Goal: Information Seeking & Learning: Learn about a topic

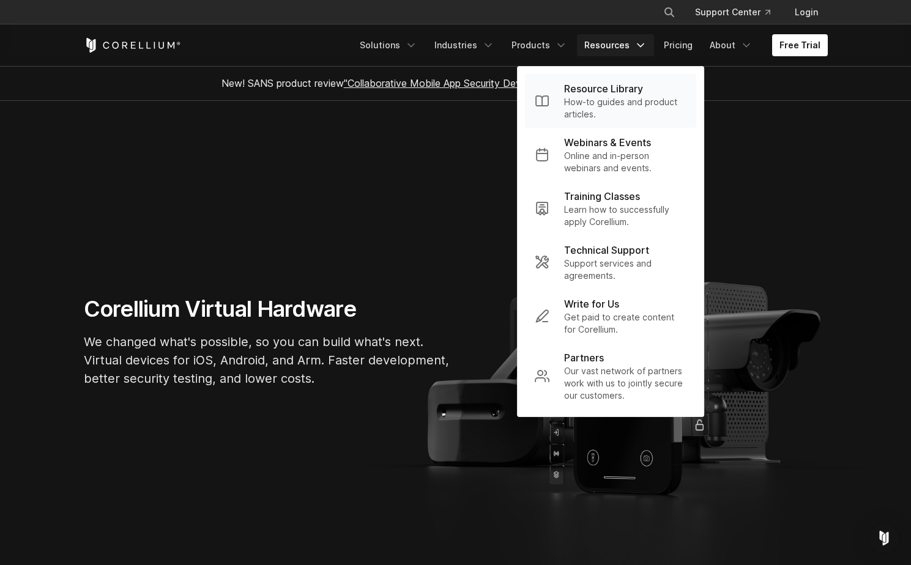
click at [612, 100] on p "How-to guides and product articles." at bounding box center [625, 108] width 122 height 24
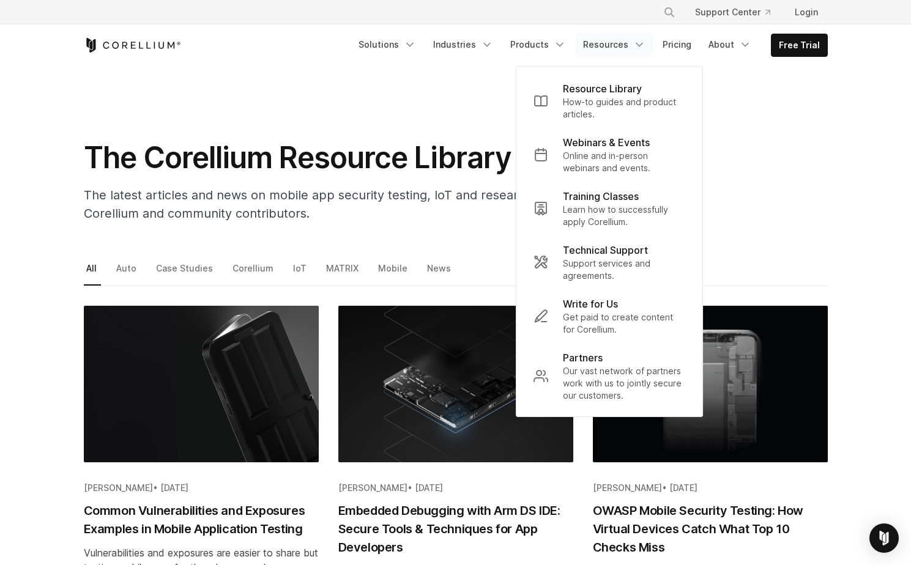
click at [414, 71] on section "The Corellium Resource Library The latest articles and news on mobile app secur…" at bounding box center [455, 149] width 911 height 166
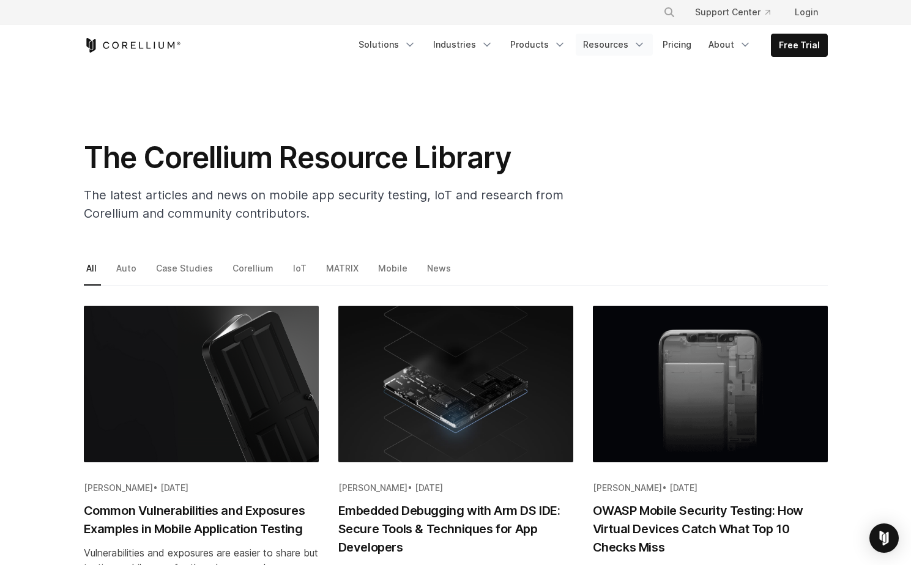
click at [591, 48] on link "Resources" at bounding box center [614, 45] width 77 height 22
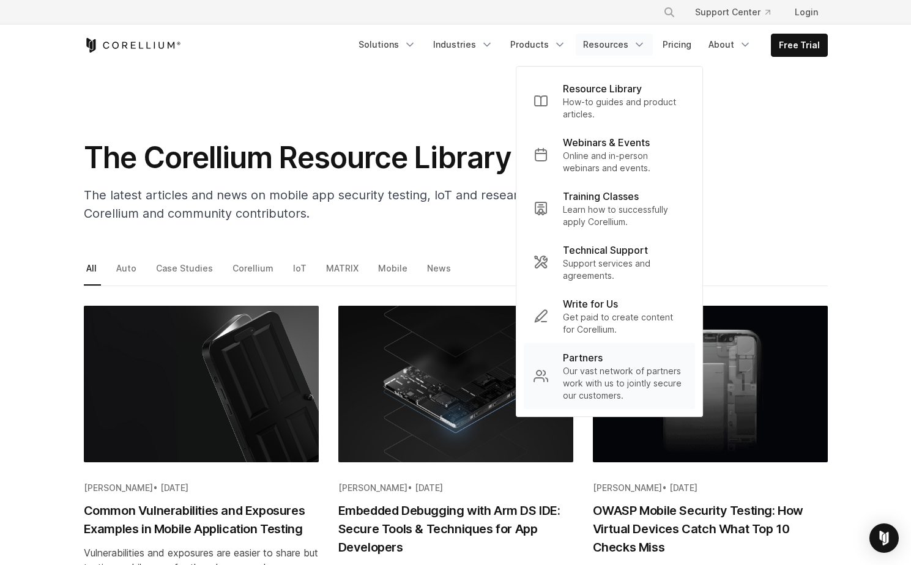
click at [600, 361] on p "Partners" at bounding box center [583, 358] width 40 height 15
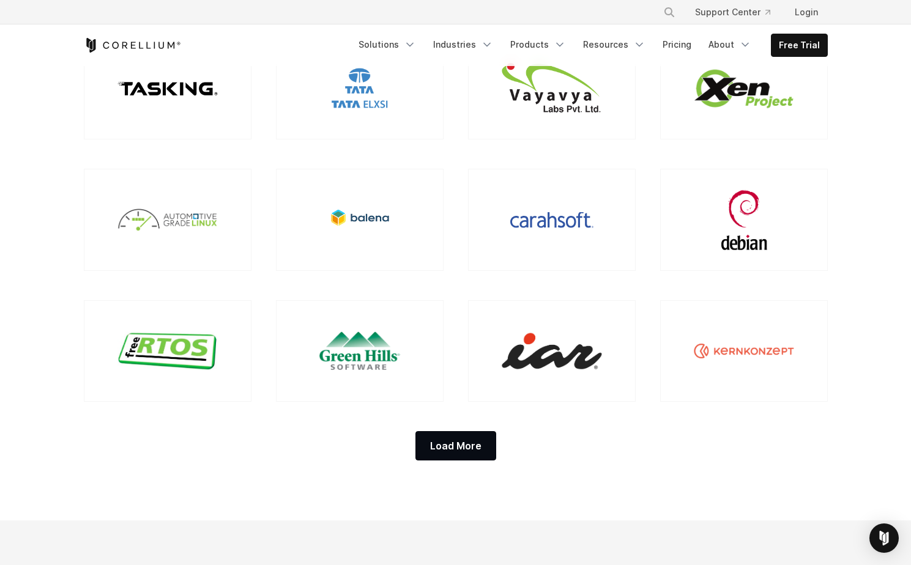
scroll to position [958, 0]
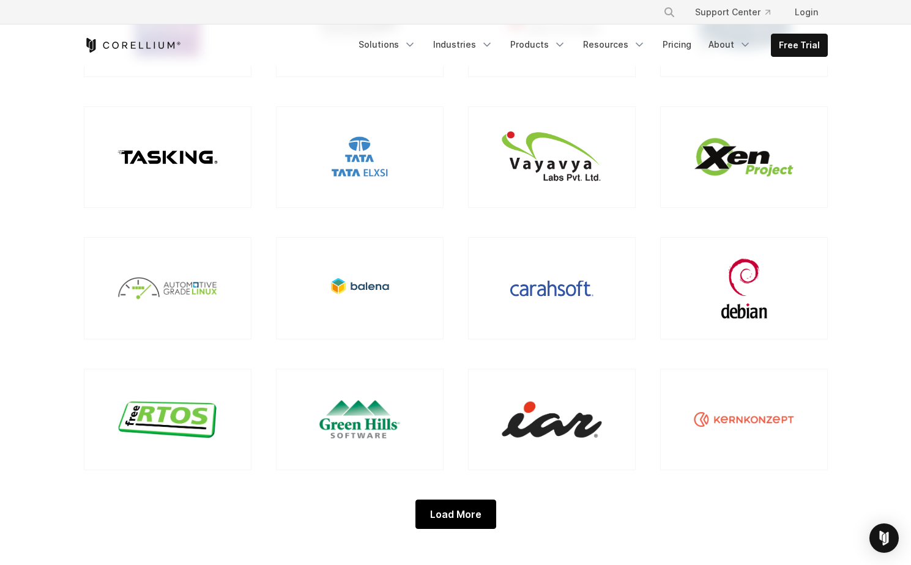
click at [474, 502] on div "Load More" at bounding box center [456, 514] width 81 height 29
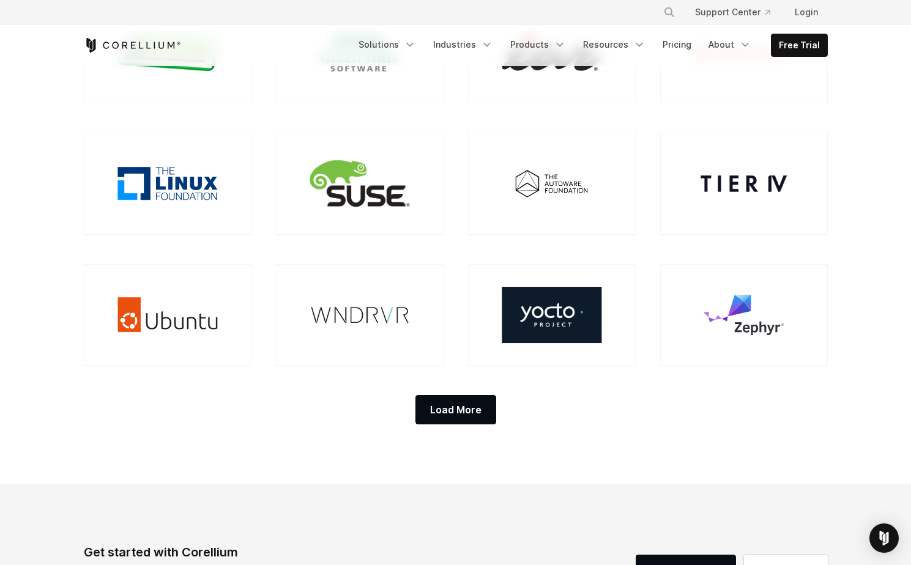
scroll to position [1336, 0]
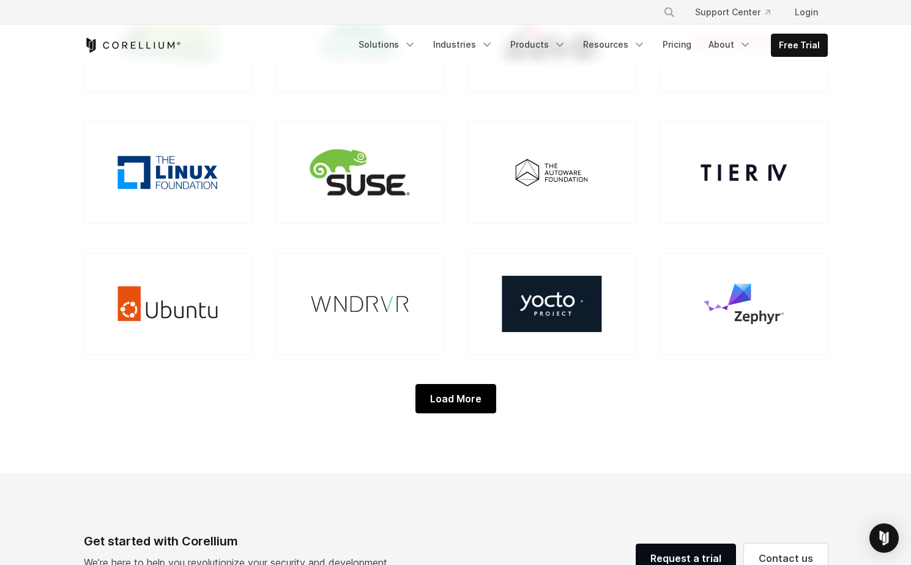
click at [469, 400] on div "Load More" at bounding box center [456, 398] width 81 height 29
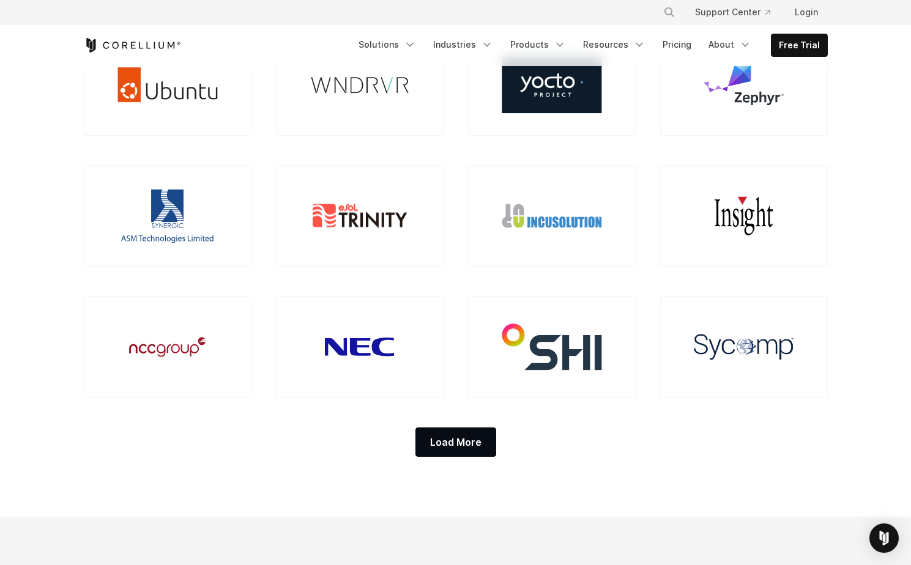
scroll to position [1666, 0]
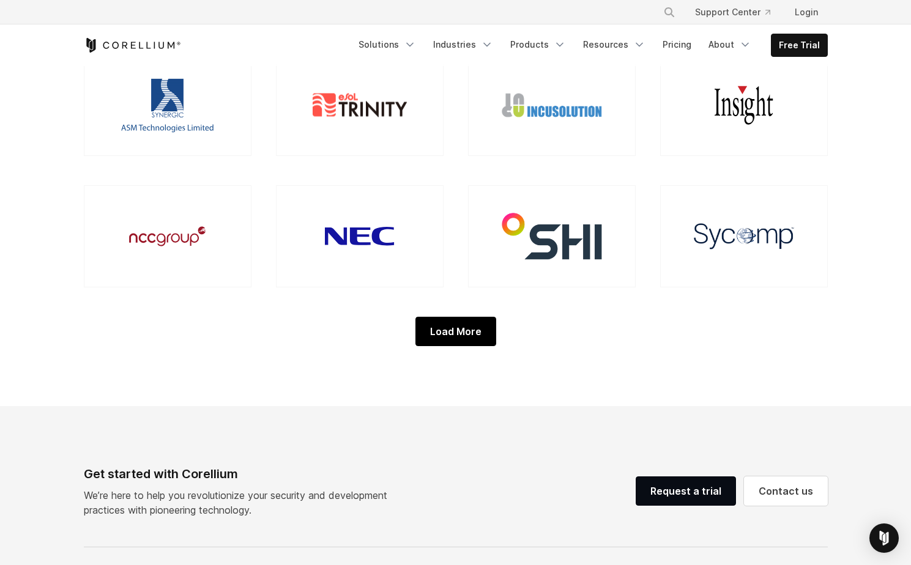
click at [474, 327] on div "Load More" at bounding box center [456, 331] width 81 height 29
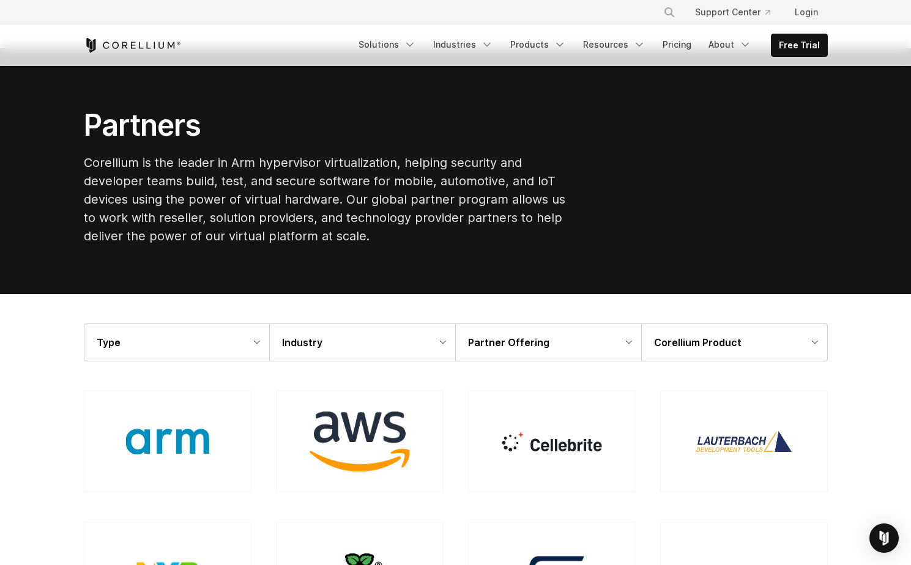
scroll to position [0, 0]
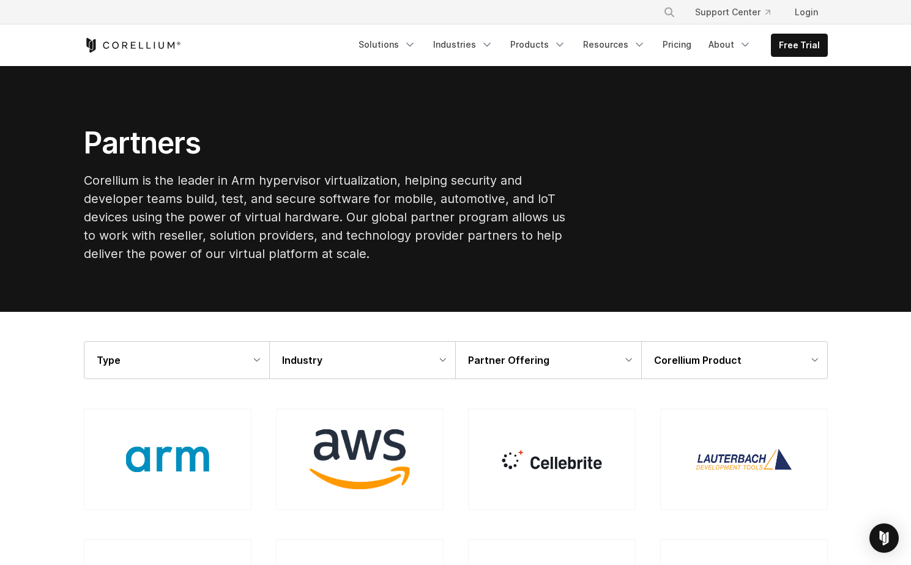
click at [212, 359] on div "Type" at bounding box center [176, 360] width 185 height 37
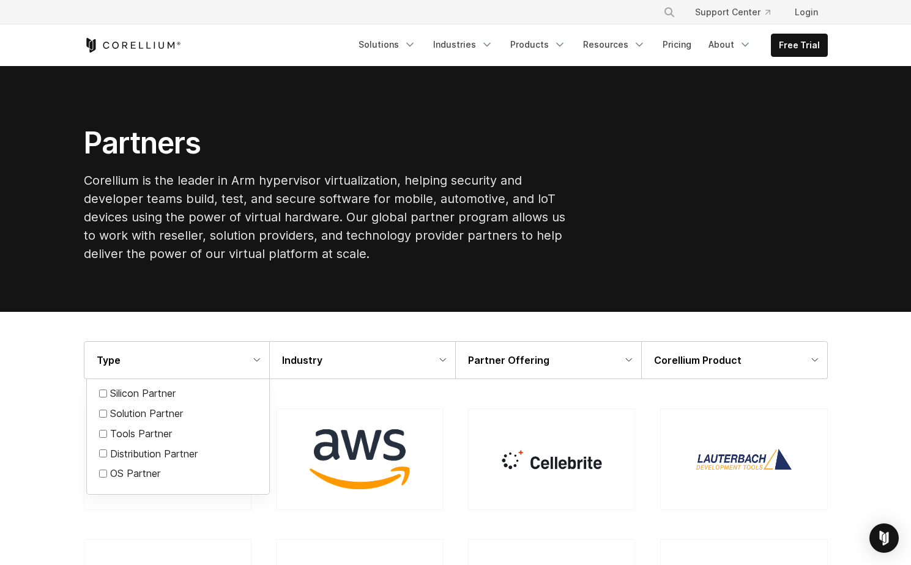
click at [212, 359] on div "Type" at bounding box center [176, 360] width 185 height 37
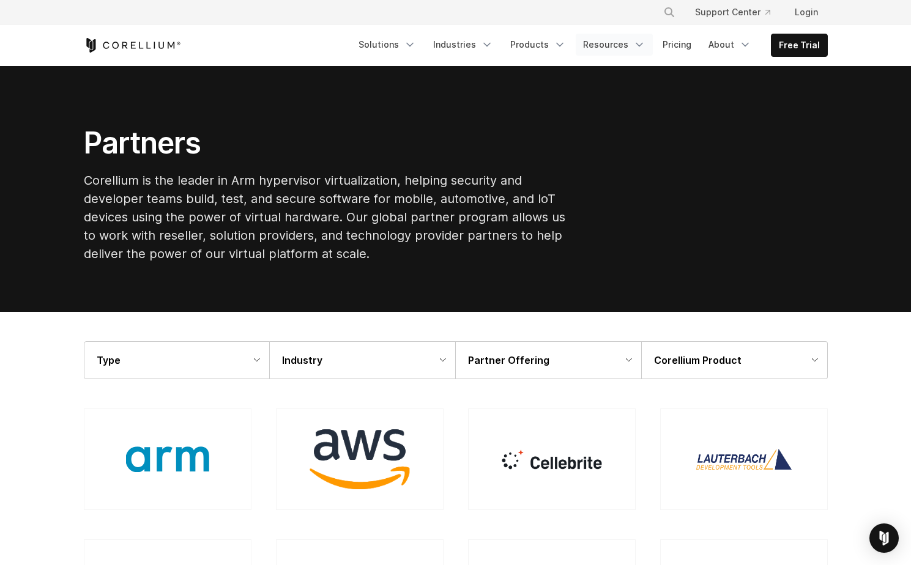
click at [599, 47] on link "Resources" at bounding box center [614, 45] width 77 height 22
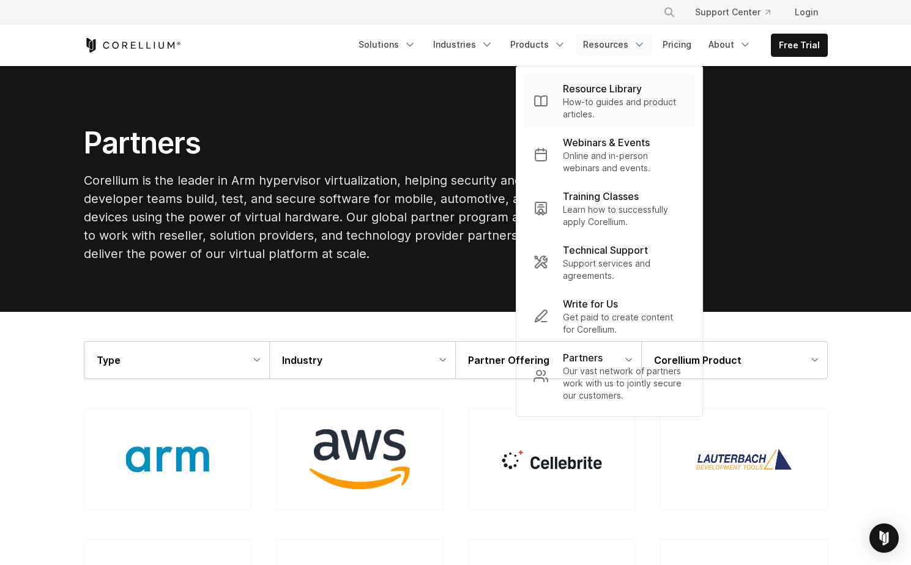
click at [599, 84] on p "Resource Library" at bounding box center [602, 88] width 79 height 15
